Goal: Find contact information: Find contact information

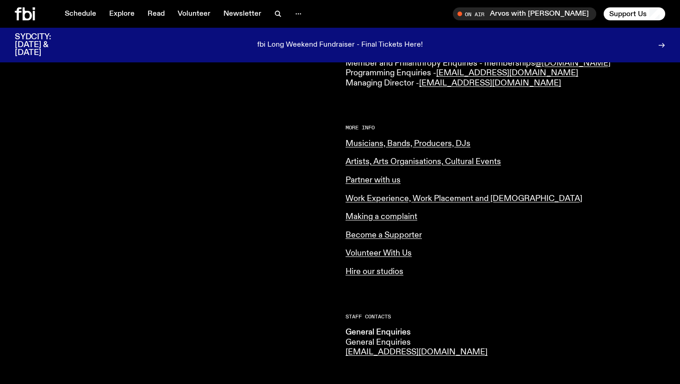
scroll to position [320, 0]
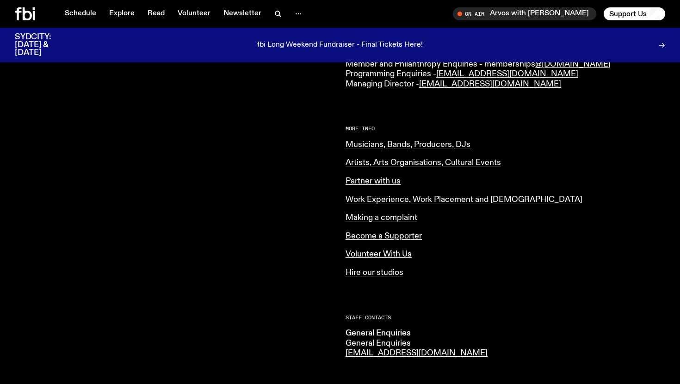
click at [482, 324] on div "Staff Contacts General Enquiries General Enquiries info@fbiradio.com" at bounding box center [504, 336] width 319 height 43
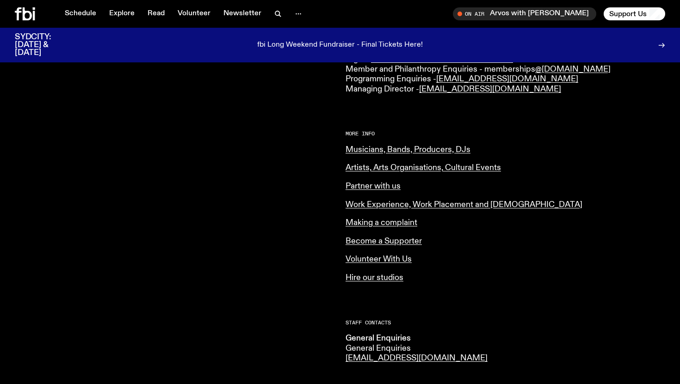
scroll to position [240, 0]
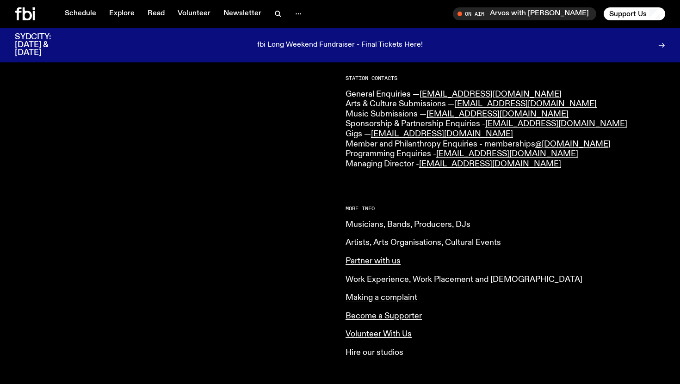
click at [438, 245] on link "Artists, Arts Organisations, Cultural Events" at bounding box center [422, 243] width 155 height 8
